Goal: Task Accomplishment & Management: Manage account settings

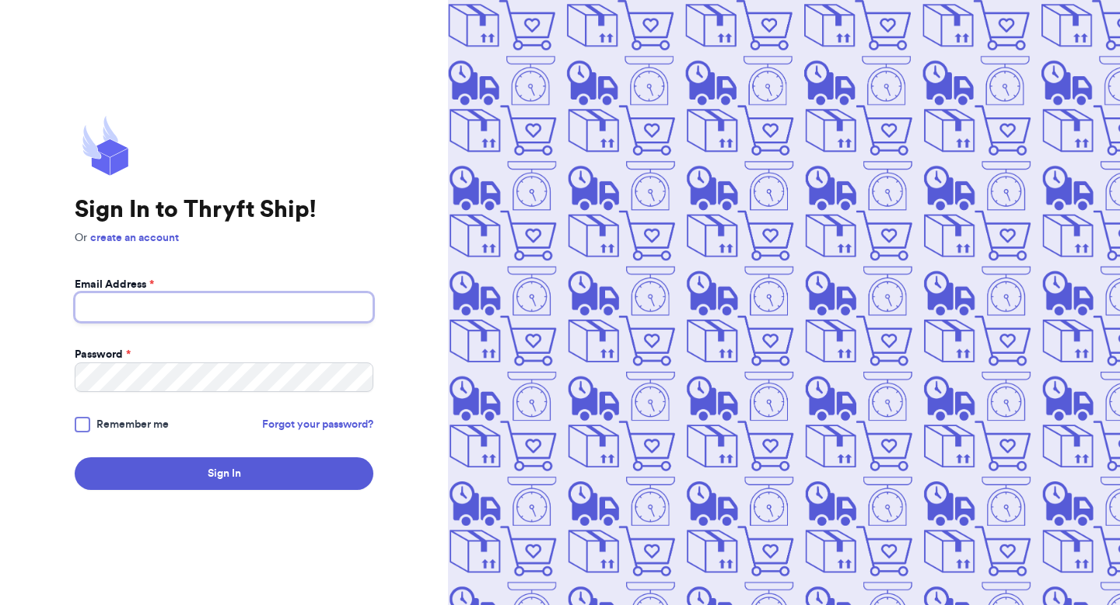
click at [261, 310] on input "Email Address *" at bounding box center [224, 307] width 299 height 30
click at [0, 604] on com-1password-button at bounding box center [0, 605] width 0 height 0
type input "[PERSON_NAME][EMAIL_ADDRESS][PERSON_NAME][DOMAIN_NAME]"
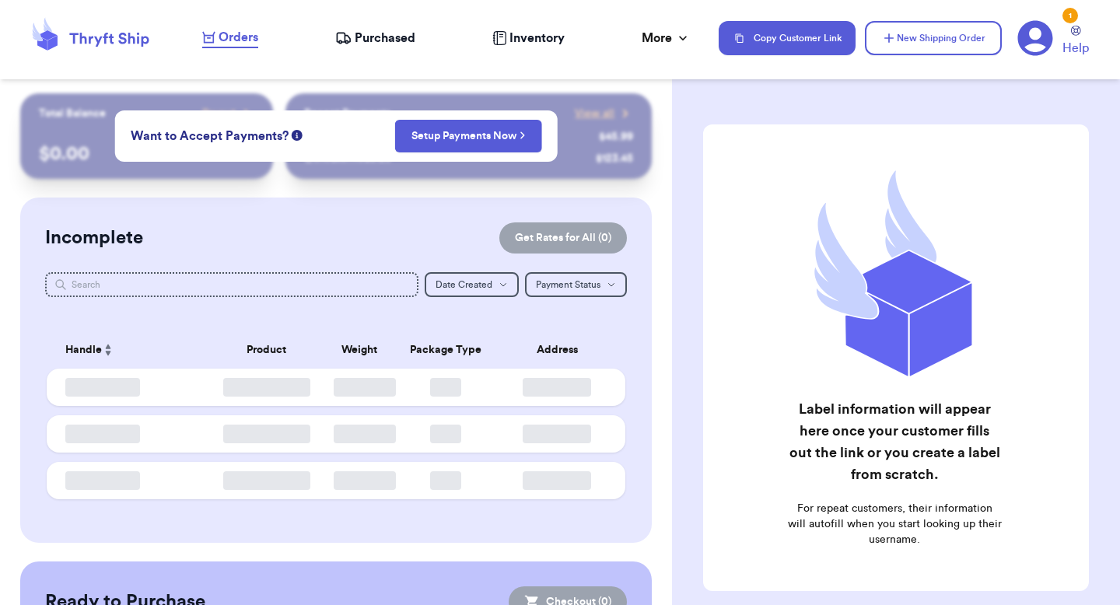
checkbox input "false"
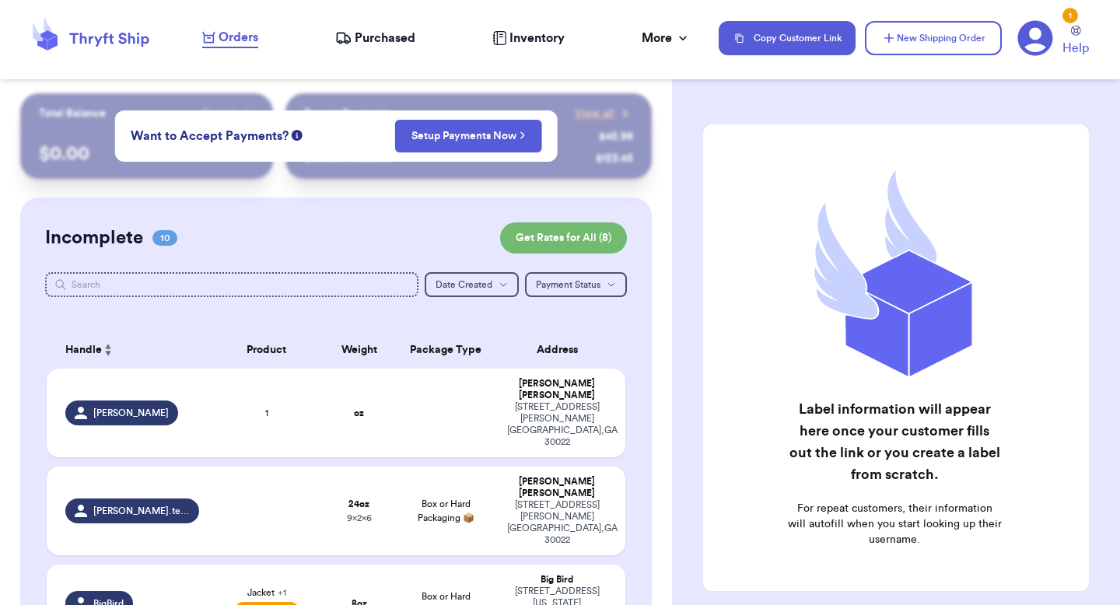
click at [412, 39] on span "Purchased" at bounding box center [385, 38] width 61 height 19
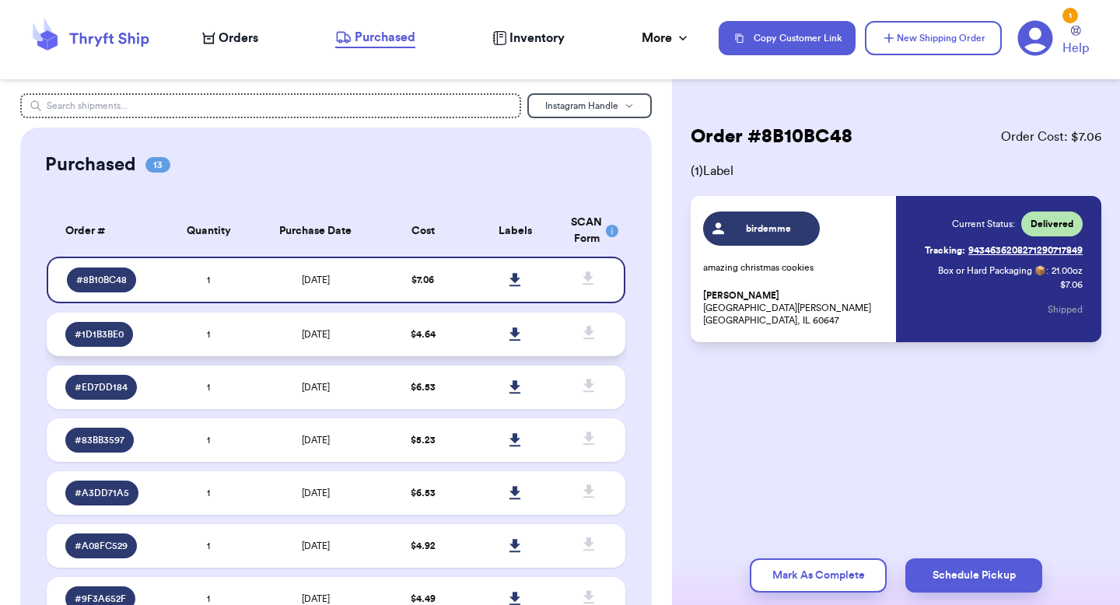
click at [390, 313] on td "$ 4.64" at bounding box center [422, 335] width 93 height 44
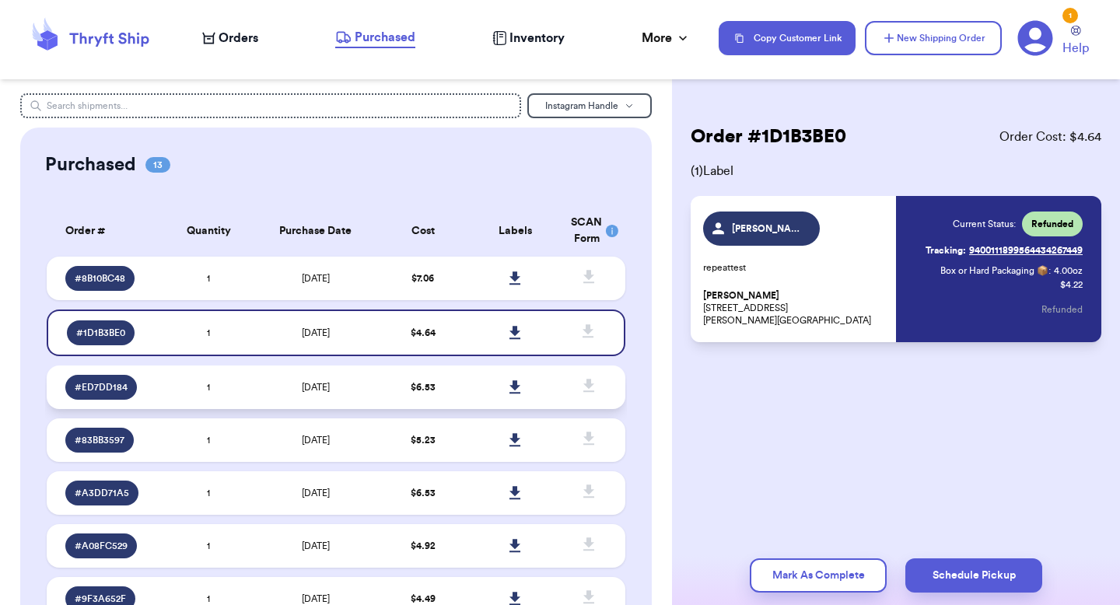
click at [418, 385] on span "$ 6.53" at bounding box center [423, 387] width 25 height 9
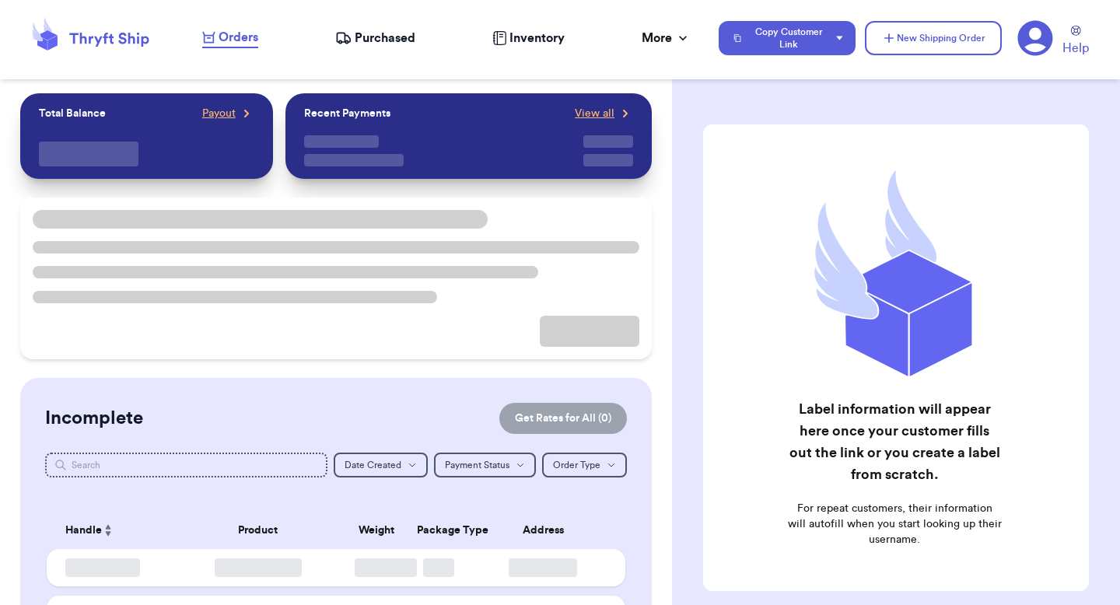
checkbox input "true"
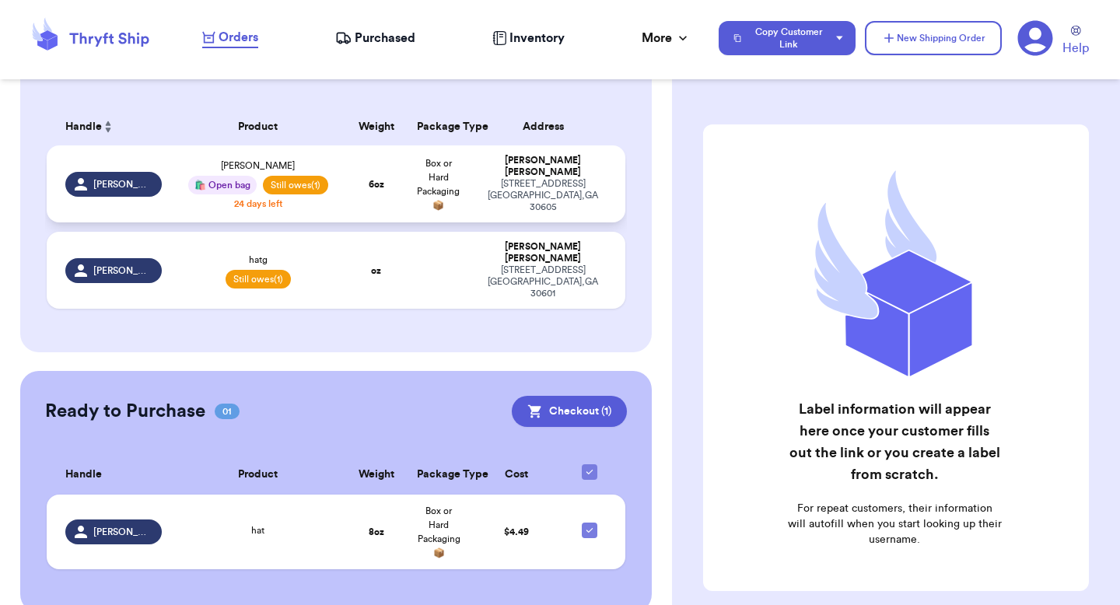
scroll to position [387, 0]
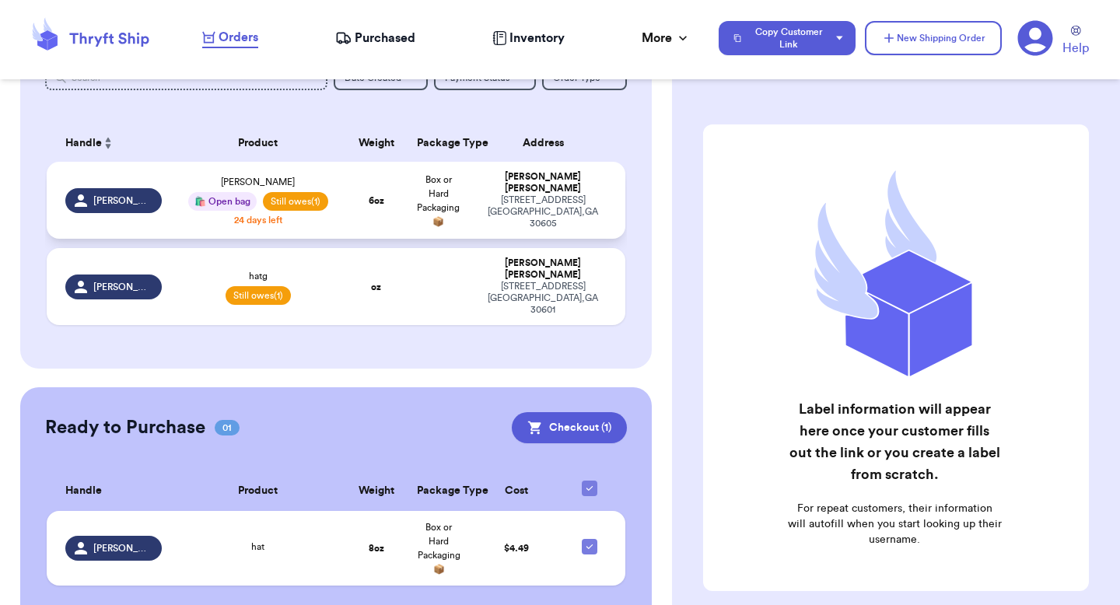
click at [362, 170] on td "6 oz" at bounding box center [376, 200] width 62 height 77
select select "unpaid"
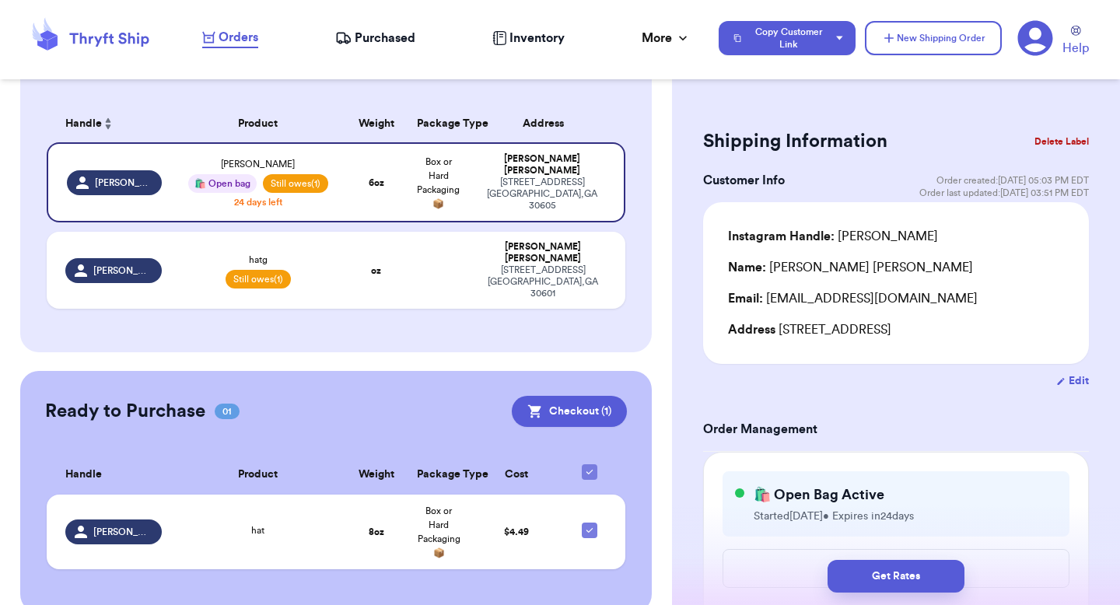
scroll to position [134, 0]
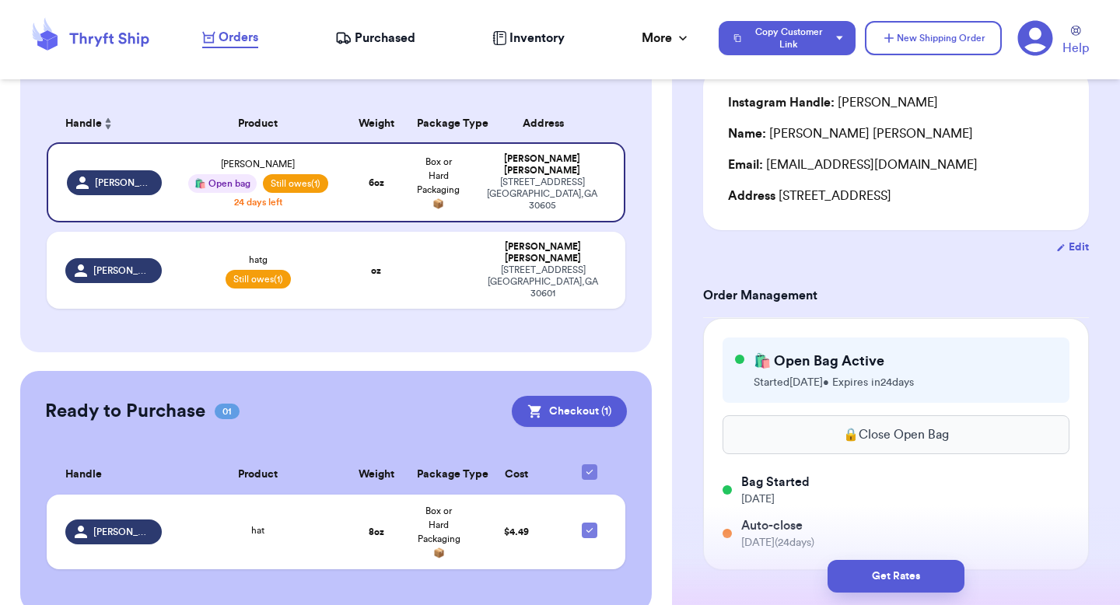
click at [860, 426] on button "🔒 Close Open Bag" at bounding box center [895, 434] width 347 height 39
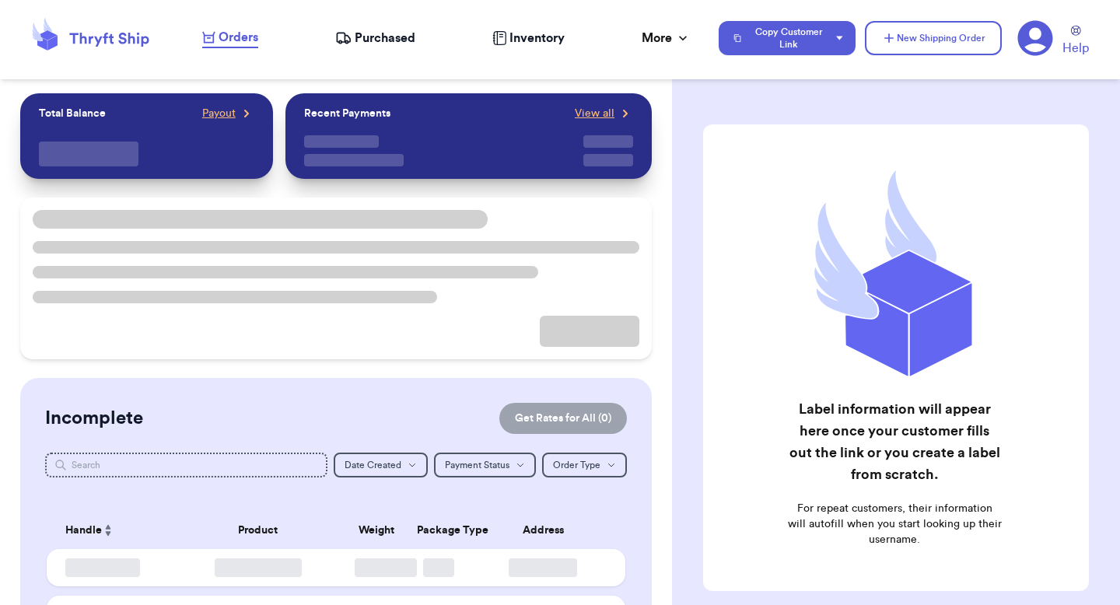
checkbox input "true"
